Goal: Task Accomplishment & Management: Manage account settings

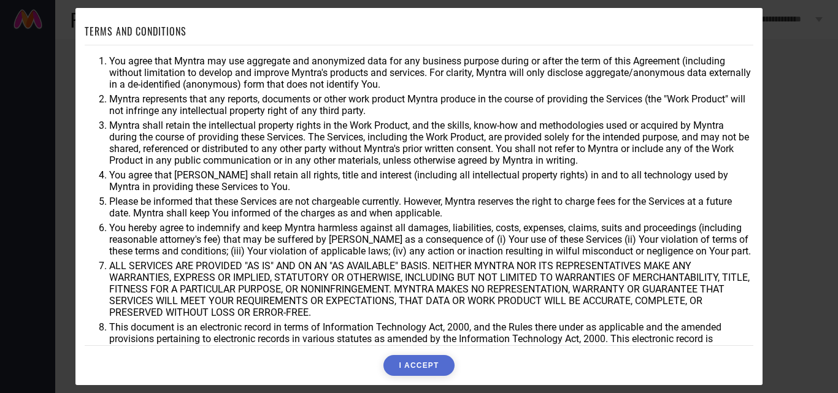
click at [431, 364] on button "I ACCEPT" at bounding box center [418, 365] width 71 height 21
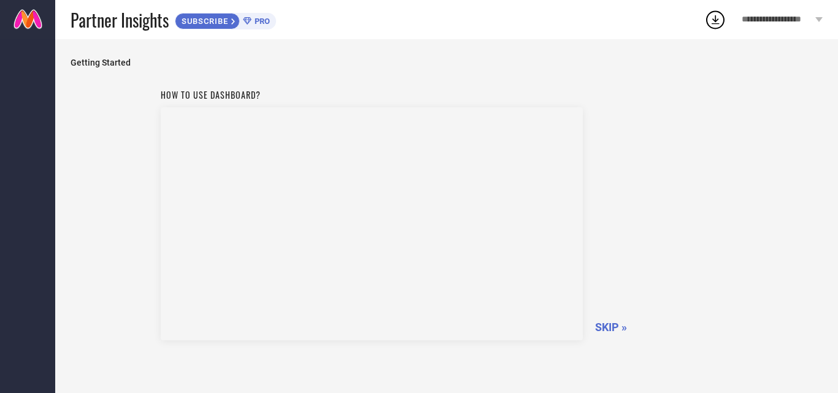
click at [603, 329] on span "SKIP »" at bounding box center [611, 327] width 32 height 13
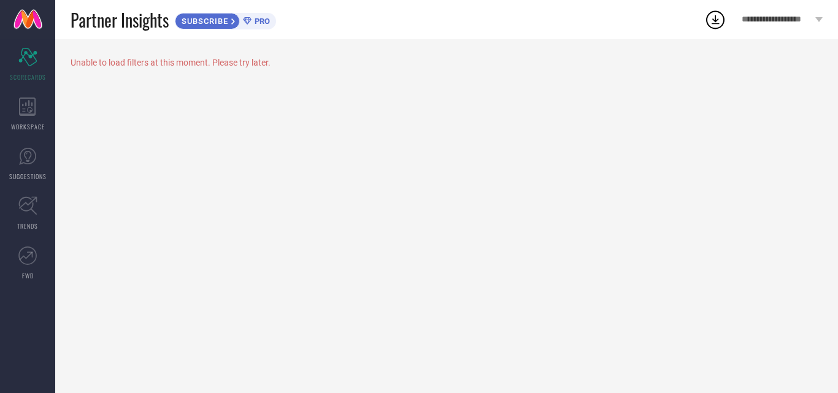
click at [253, 23] on span "PRO" at bounding box center [260, 21] width 18 height 9
click at [227, 66] on div "Unable to load filters at this moment. Please try later." at bounding box center [447, 63] width 752 height 10
click at [23, 120] on div "WORKSPACE" at bounding box center [27, 114] width 55 height 49
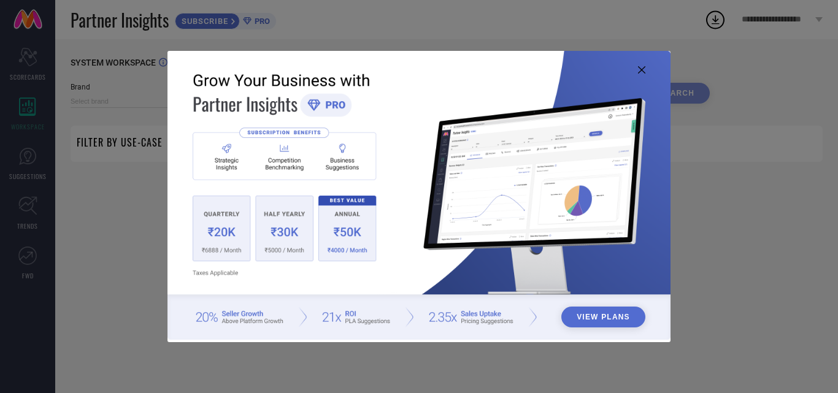
type input "1 STOP FASHION"
type input "All"
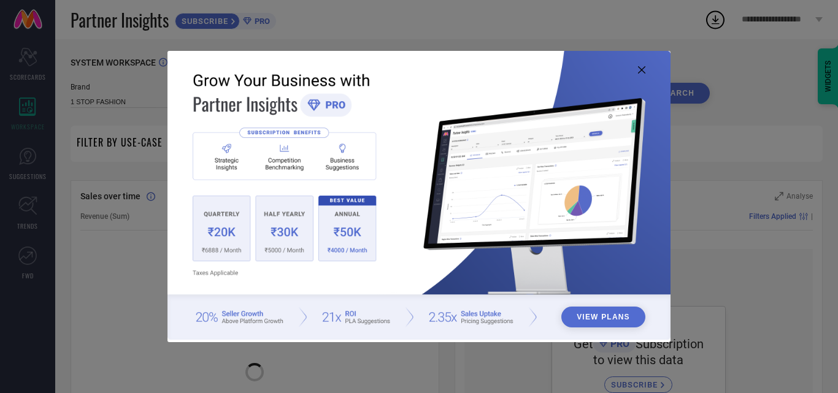
click at [641, 68] on icon at bounding box center [641, 69] width 7 height 7
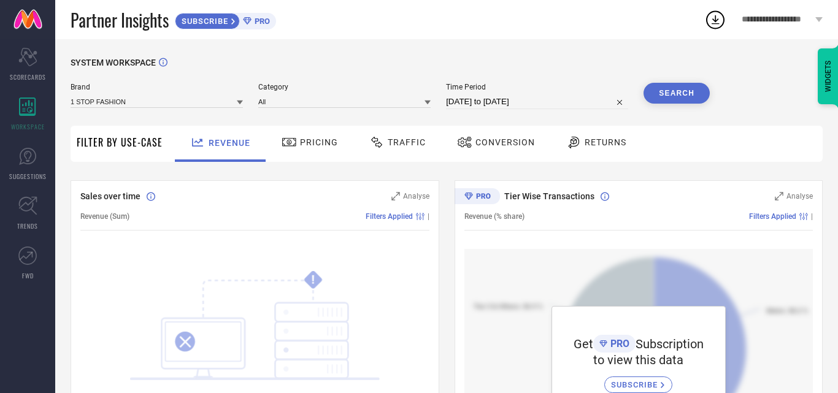
click at [140, 147] on span "Filter By Use-Case" at bounding box center [120, 142] width 86 height 15
click at [31, 76] on span "SCORECARDS" at bounding box center [28, 76] width 36 height 9
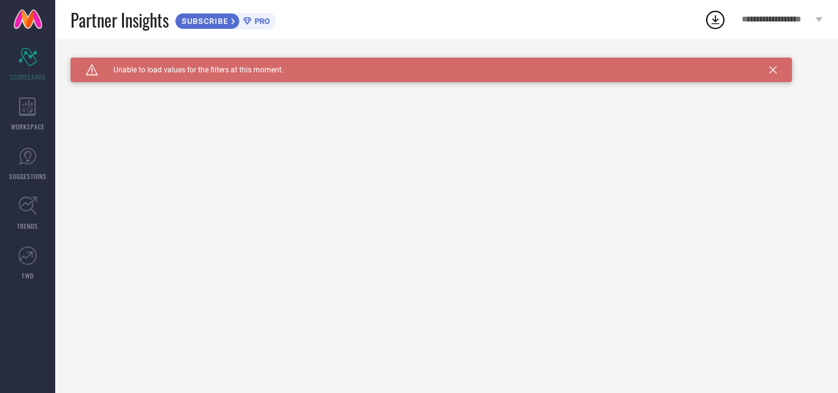
click at [227, 24] on span "SUBSCRIBE" at bounding box center [203, 21] width 56 height 9
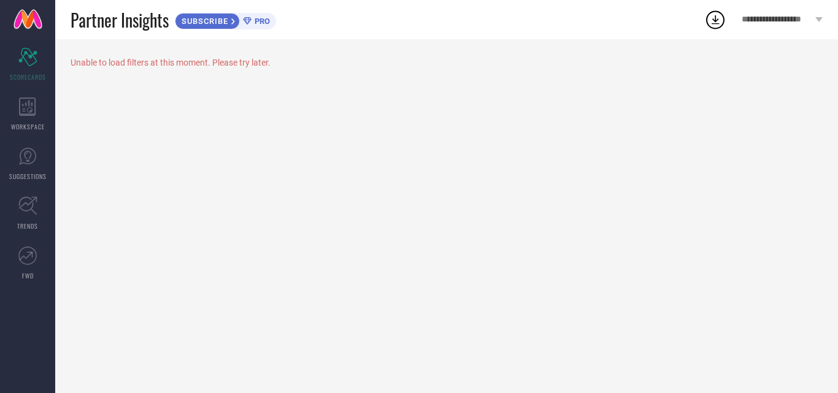
click at [714, 17] on icon at bounding box center [715, 20] width 22 height 22
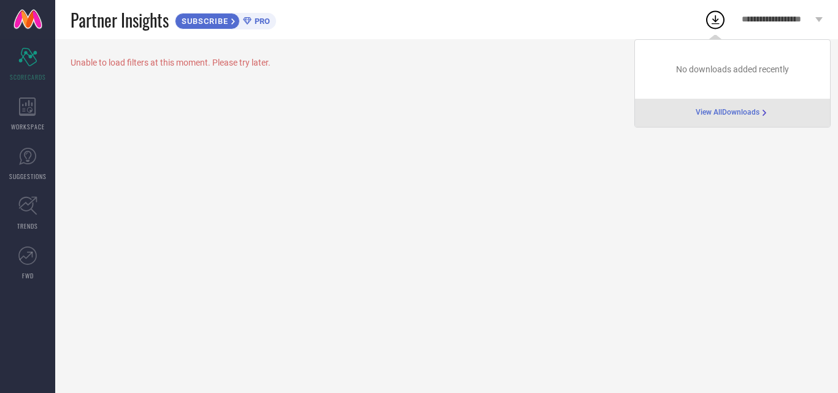
click at [700, 112] on span "View All Downloads" at bounding box center [728, 113] width 64 height 10
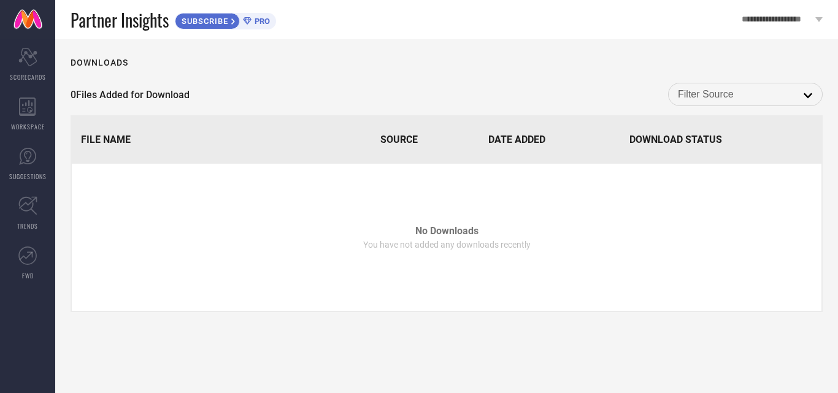
click at [389, 151] on th "Source" at bounding box center [424, 140] width 106 height 46
click at [802, 101] on input at bounding box center [745, 94] width 135 height 16
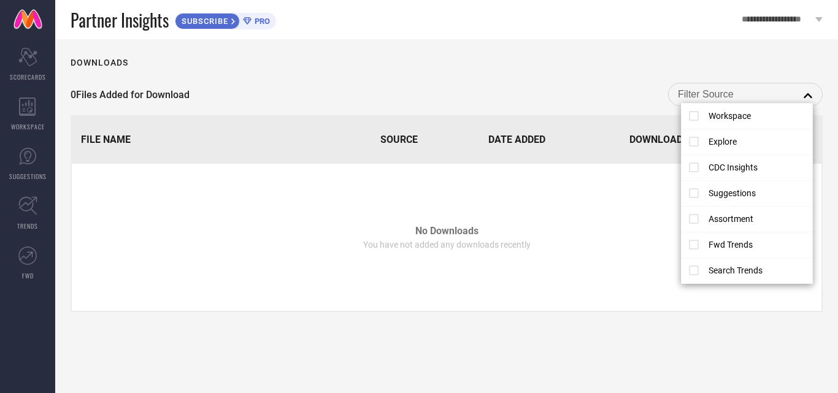
click at [378, 89] on div "0 Files Added for Download close" at bounding box center [447, 94] width 752 height 23
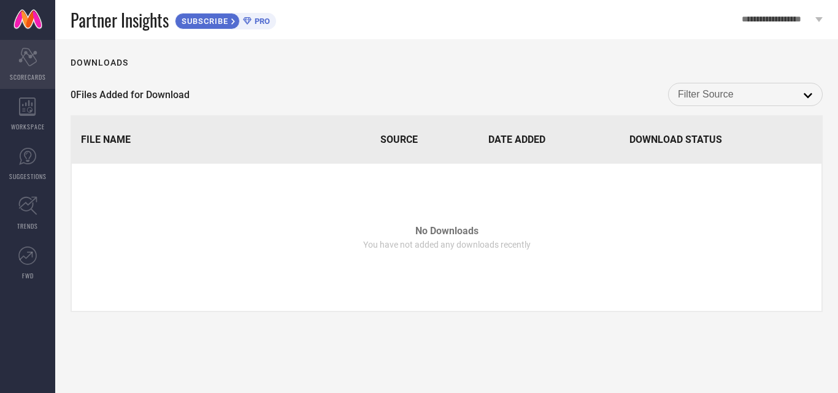
click at [29, 61] on icon "Scorecard" at bounding box center [27, 57] width 19 height 18
